Goal: Information Seeking & Learning: Learn about a topic

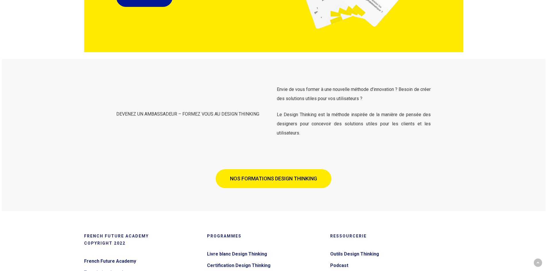
scroll to position [1938, 0]
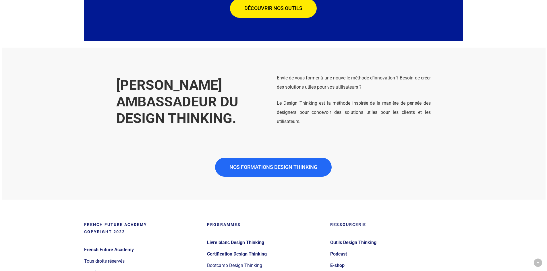
scroll to position [3517, 0]
